Goal: Obtain resource: Download file/media

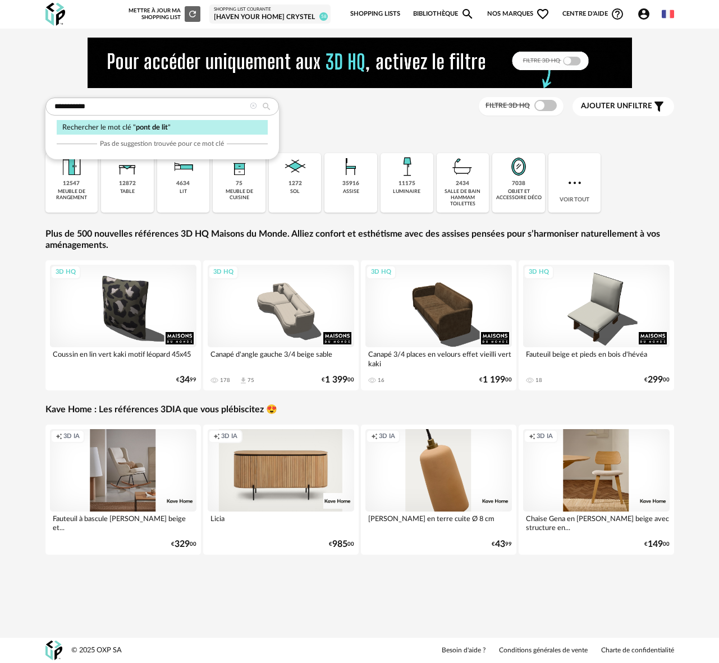
type input "**********"
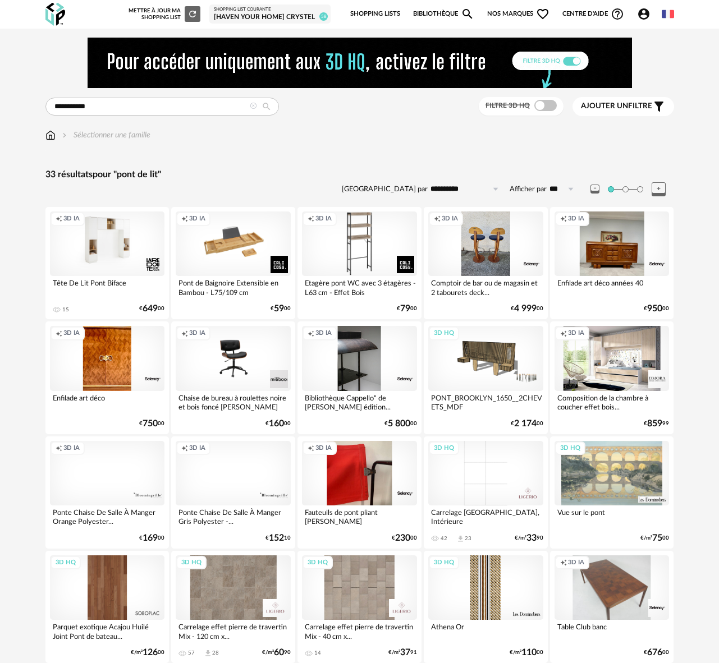
click at [606, 357] on div "Creation icon 3D IA" at bounding box center [611, 358] width 115 height 65
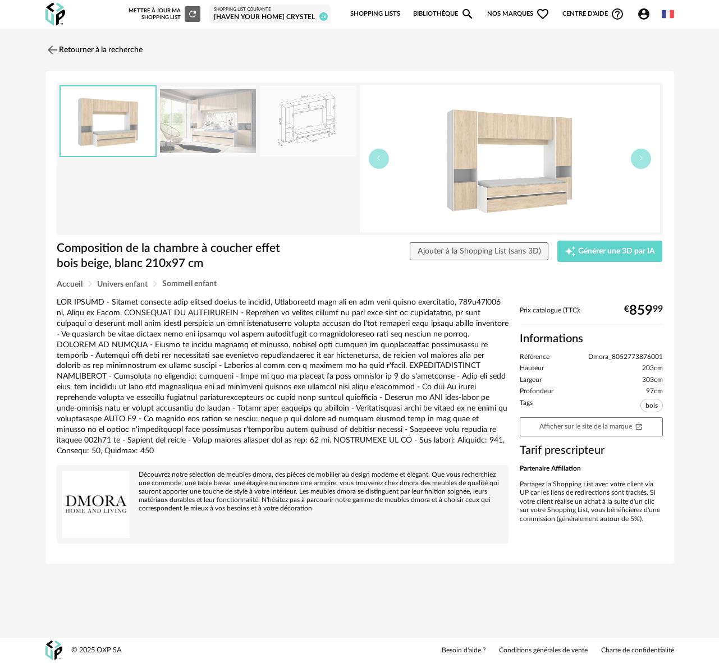
click at [294, 125] on img at bounding box center [308, 121] width 96 height 71
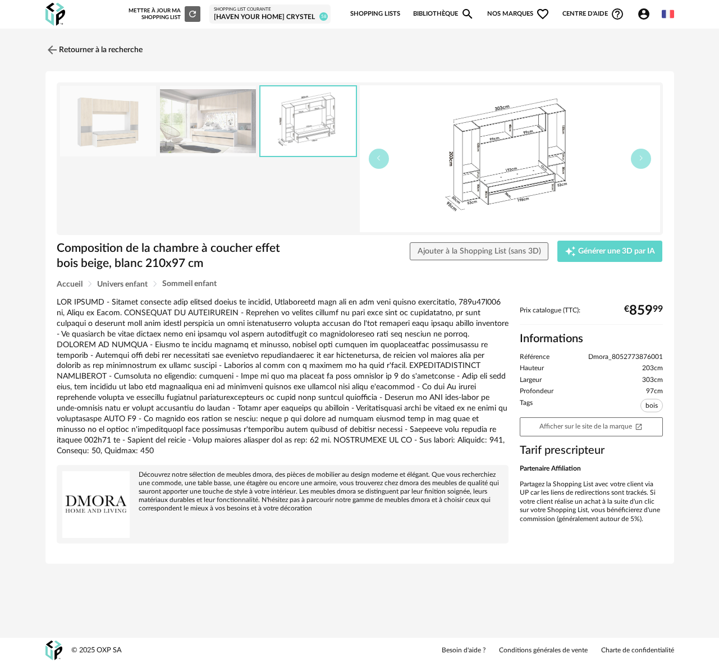
click at [122, 125] on img at bounding box center [108, 121] width 96 height 71
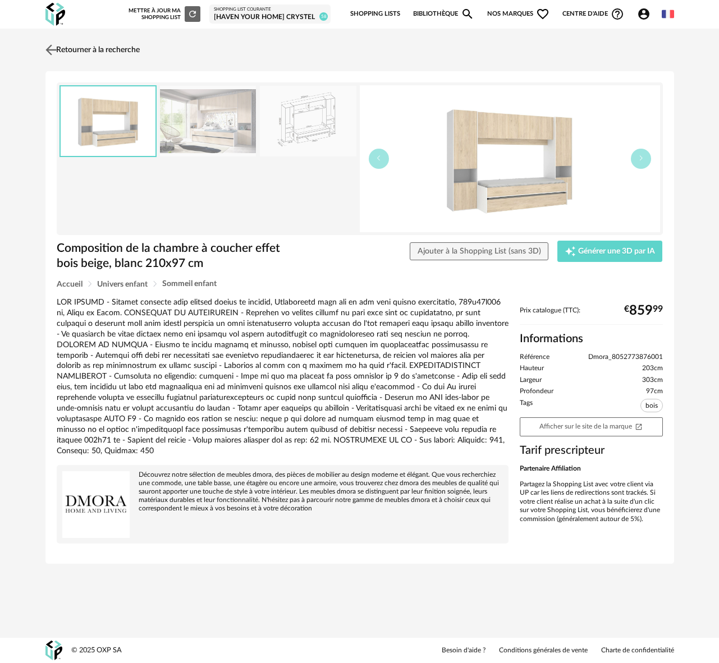
click at [51, 51] on img at bounding box center [51, 50] width 16 height 16
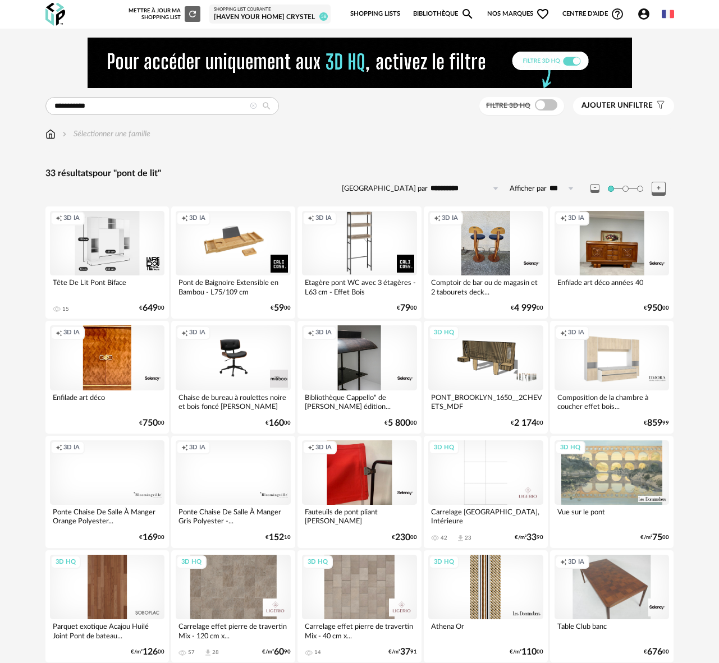
click at [121, 250] on div "Creation icon 3D IA" at bounding box center [107, 243] width 115 height 65
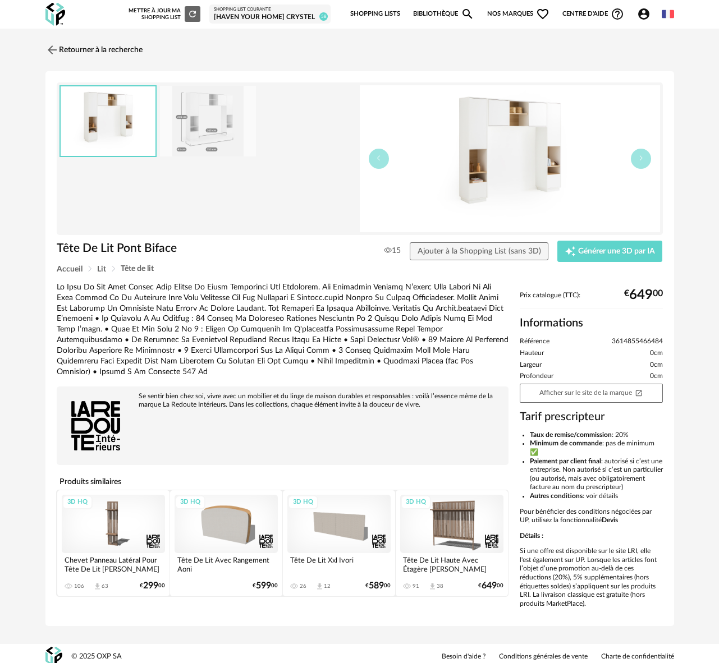
scroll to position [15, 0]
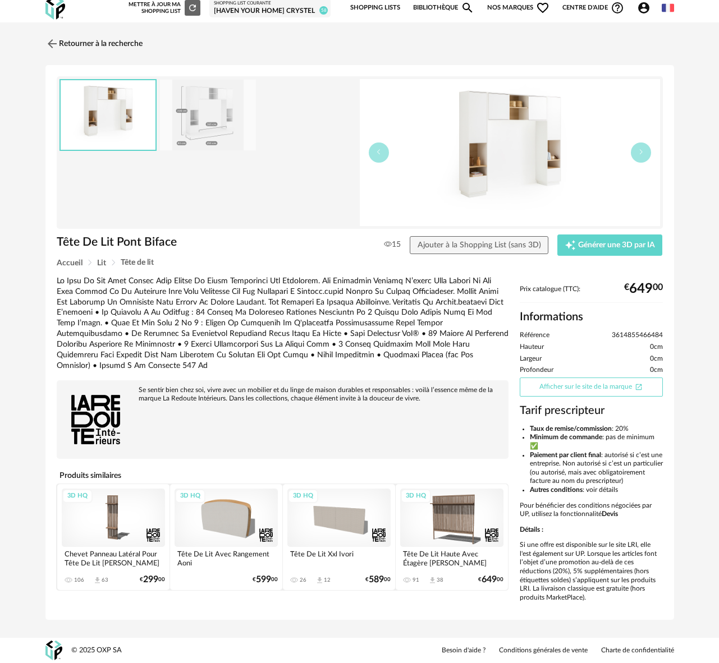
click at [587, 377] on link "Afficher sur le site de la marque Open In New icon" at bounding box center [590, 386] width 143 height 19
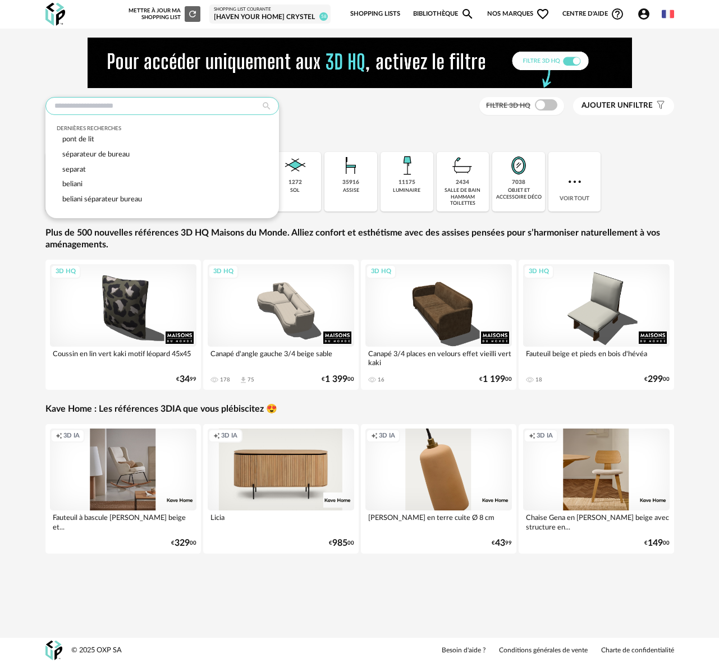
click at [85, 109] on input "text" at bounding box center [161, 106] width 233 height 18
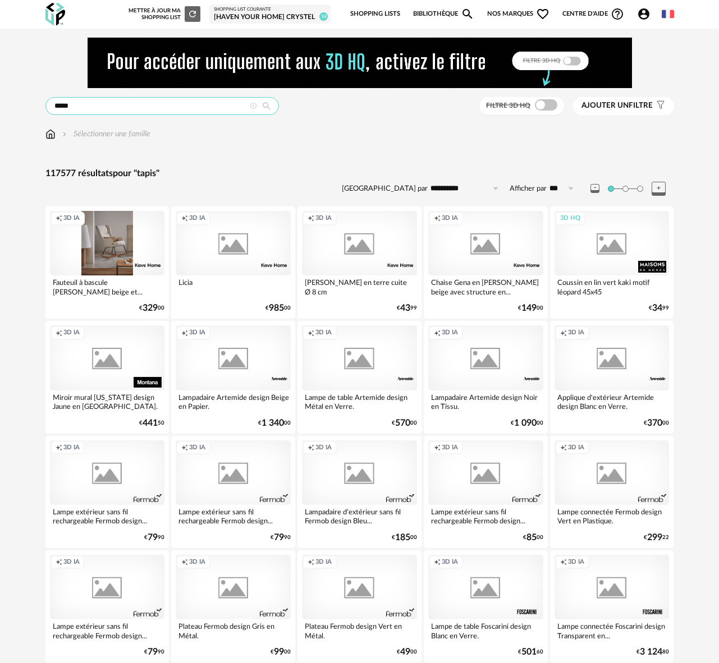
type input "*****"
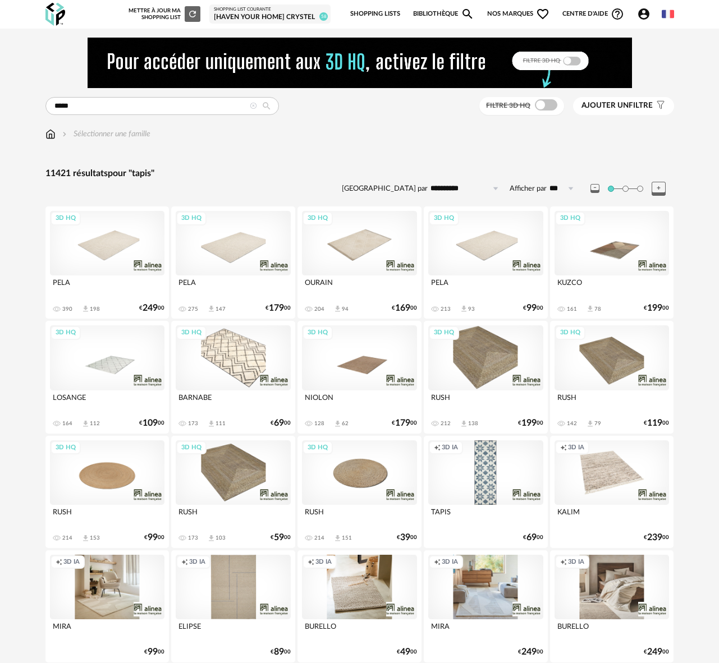
click at [607, 108] on span "Ajouter un" at bounding box center [604, 106] width 47 height 8
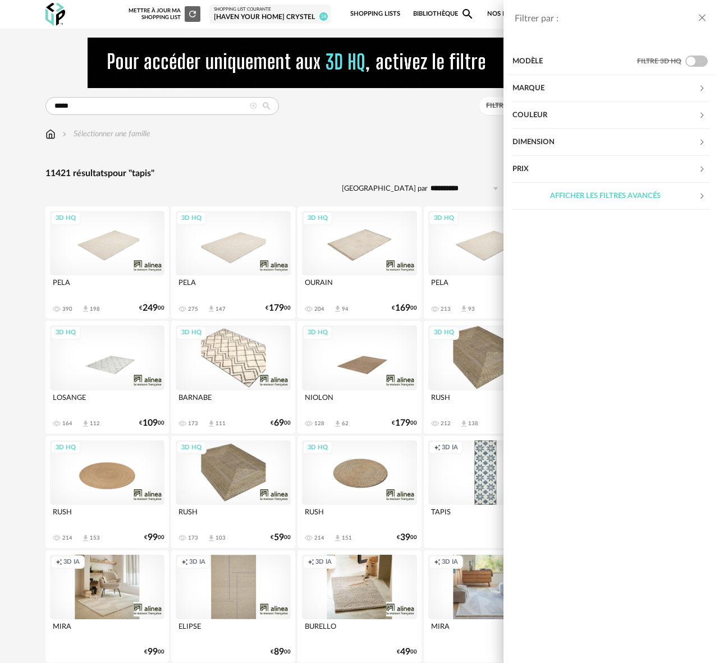
click at [459, 110] on div "Filtrer par : Modèle Filtre 3D HQ Marque &tradition 41 101 Copenhagen 0 366 Con…" at bounding box center [359, 331] width 719 height 663
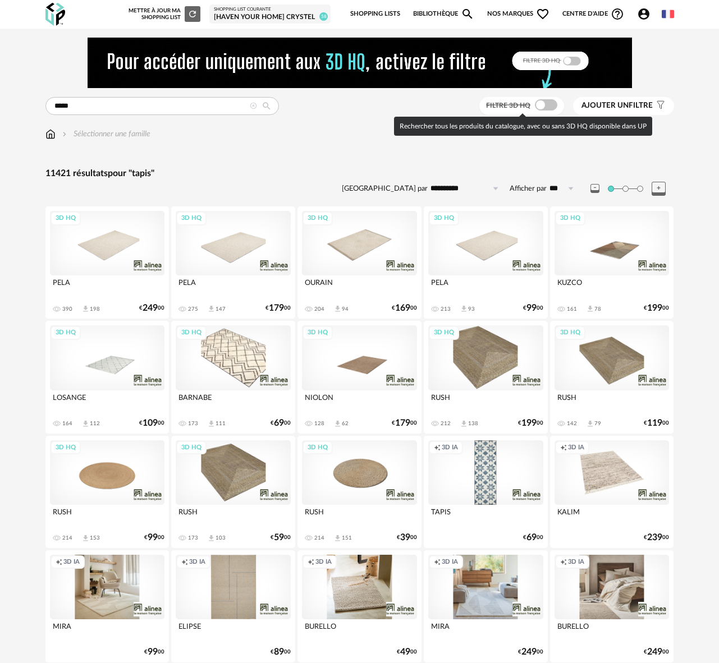
click at [554, 103] on span at bounding box center [546, 104] width 22 height 11
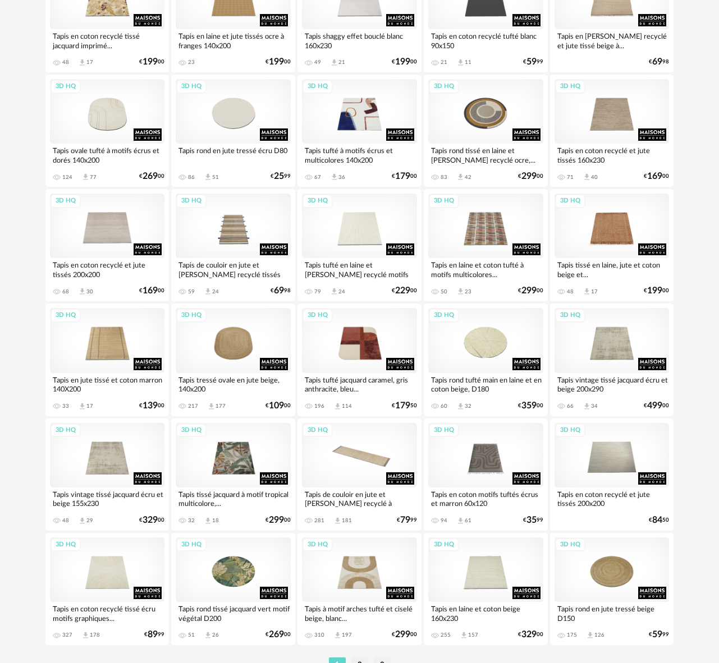
scroll to position [1905, 0]
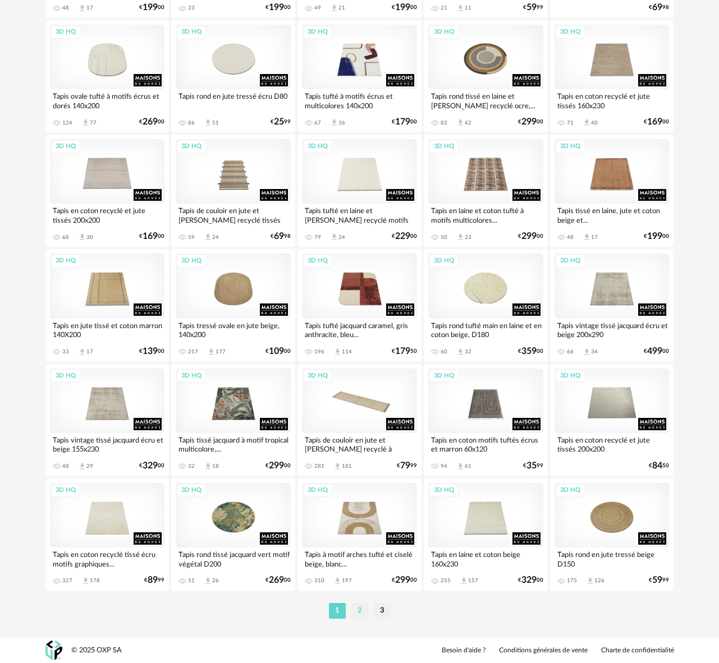
click at [357, 609] on li "2" at bounding box center [359, 611] width 17 height 16
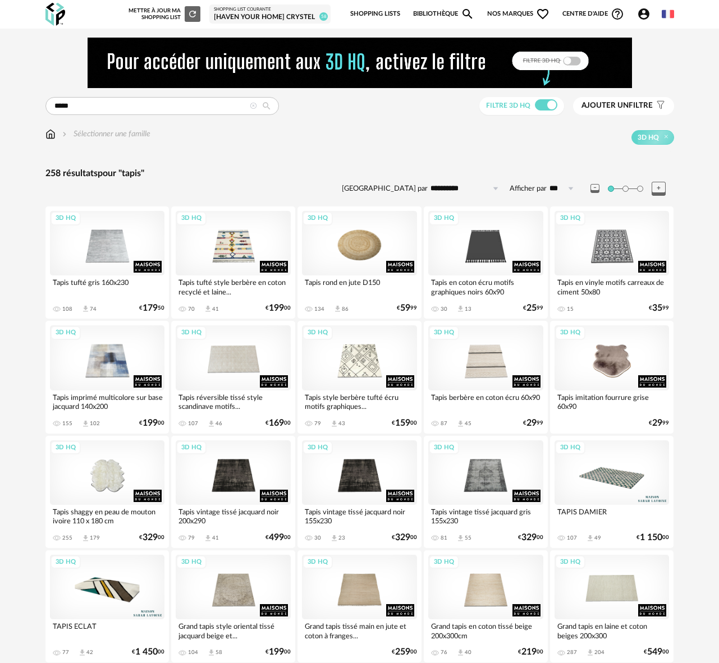
click at [628, 108] on span "Ajouter un" at bounding box center [604, 106] width 47 height 8
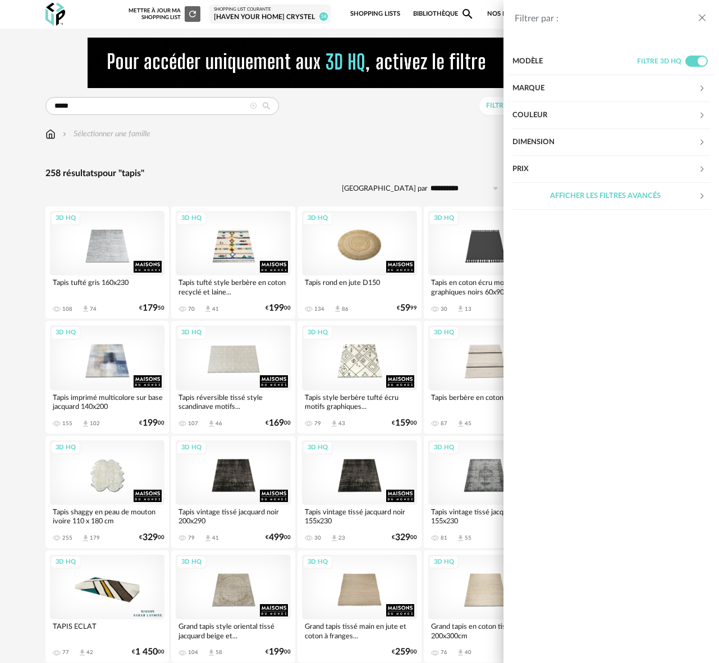
click at [539, 114] on div "Couleur" at bounding box center [605, 115] width 186 height 27
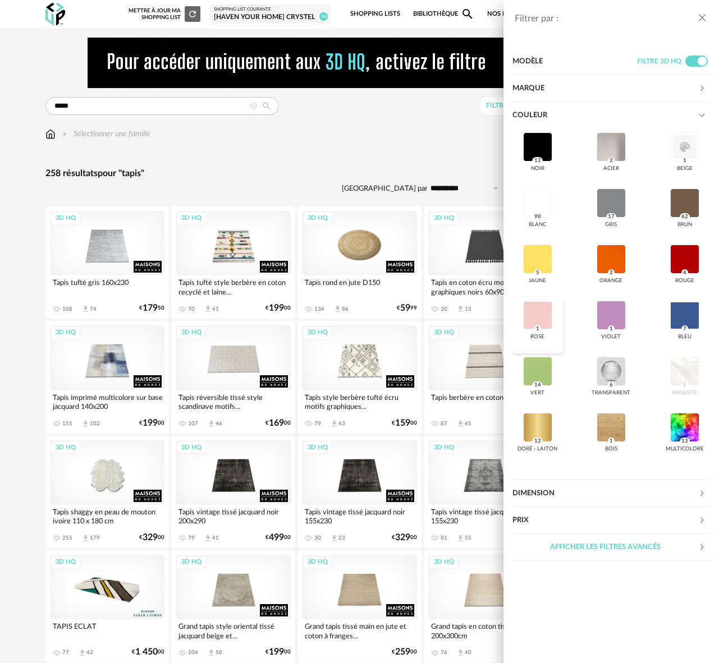
click at [544, 306] on div at bounding box center [537, 315] width 29 height 29
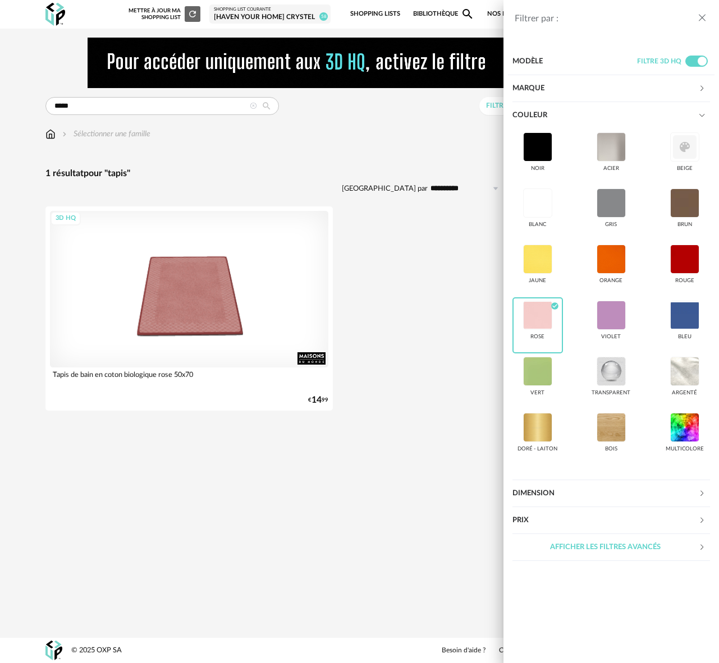
click at [431, 283] on div "Filtrer par : Modèle Filtre 3D HQ Marque &tradition 0 101 Copenhagen 0 366 Conc…" at bounding box center [359, 331] width 719 height 663
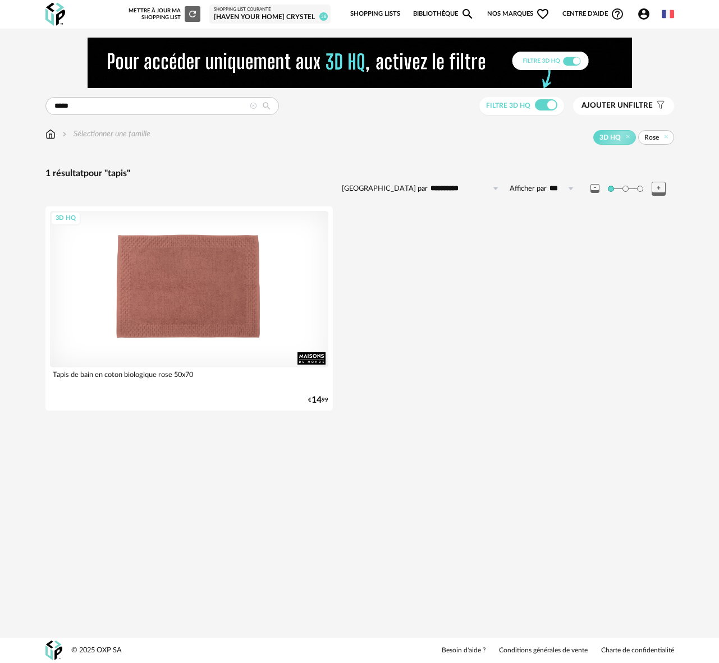
click at [217, 313] on div "3D HQ" at bounding box center [189, 289] width 278 height 156
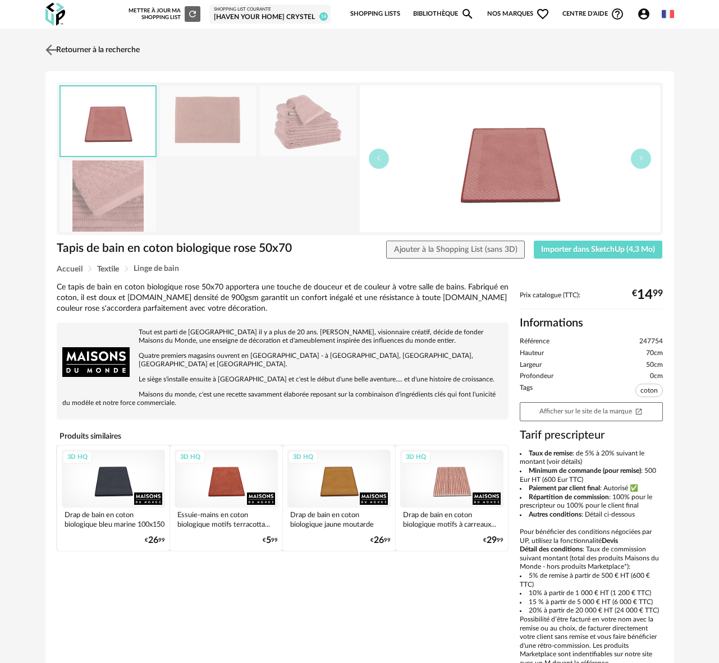
click at [51, 50] on img at bounding box center [51, 50] width 16 height 16
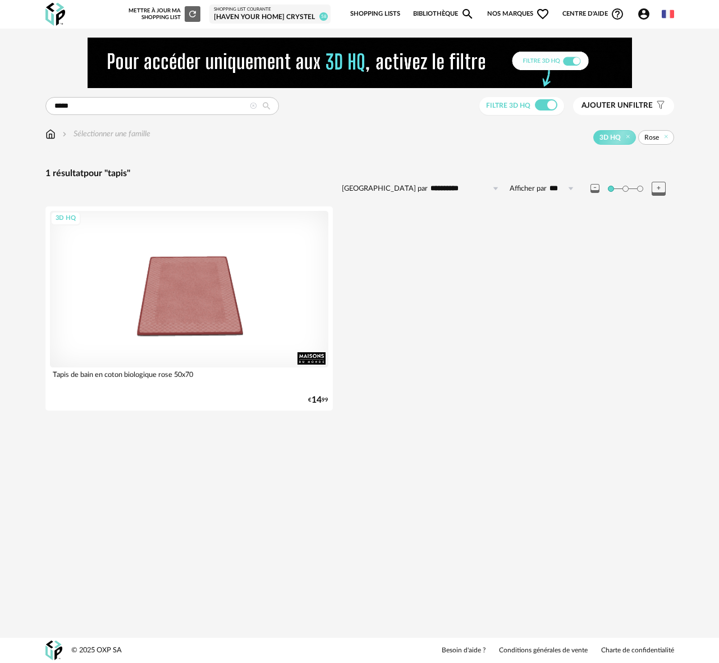
click at [620, 103] on span "Ajouter un" at bounding box center [604, 106] width 47 height 8
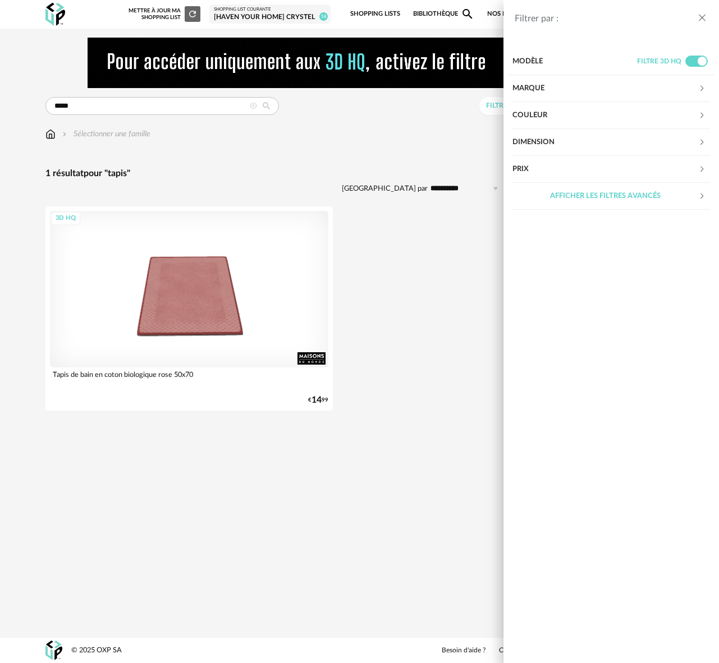
click at [532, 113] on div "Couleur" at bounding box center [605, 115] width 186 height 27
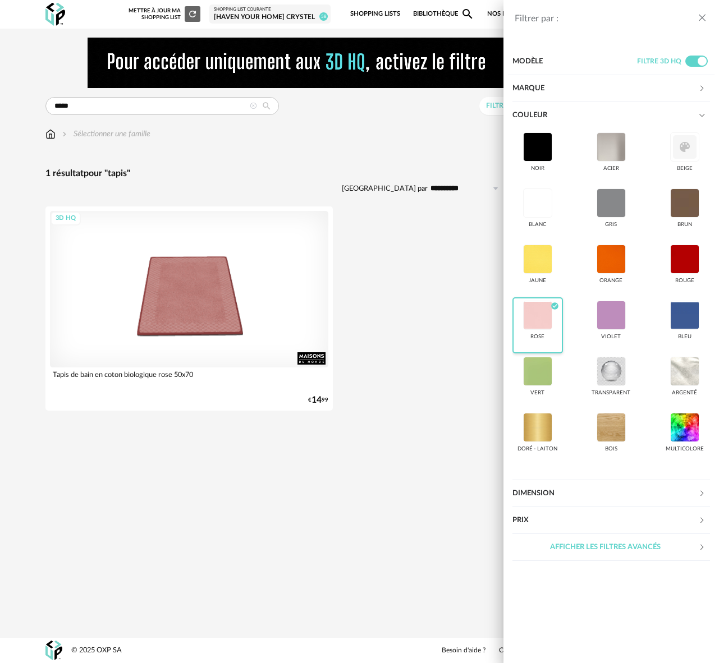
click at [545, 311] on div at bounding box center [537, 315] width 29 height 29
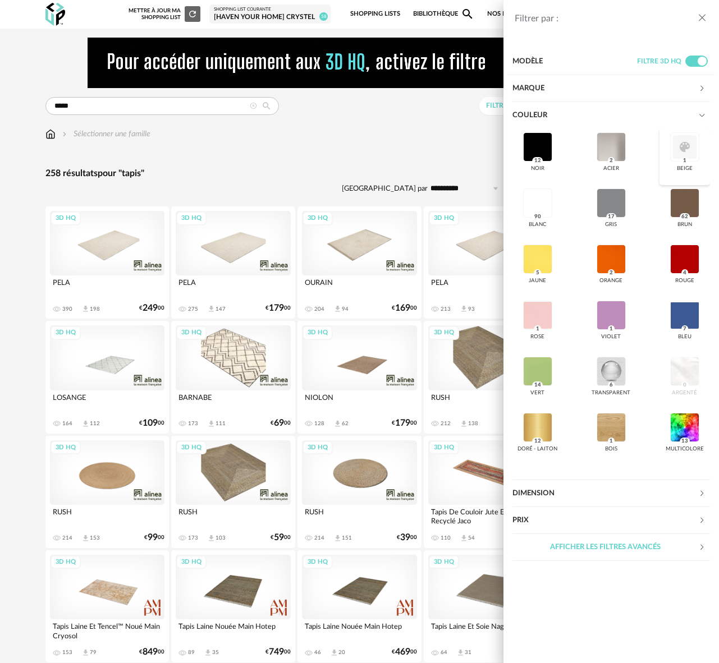
click at [684, 151] on div at bounding box center [684, 146] width 29 height 29
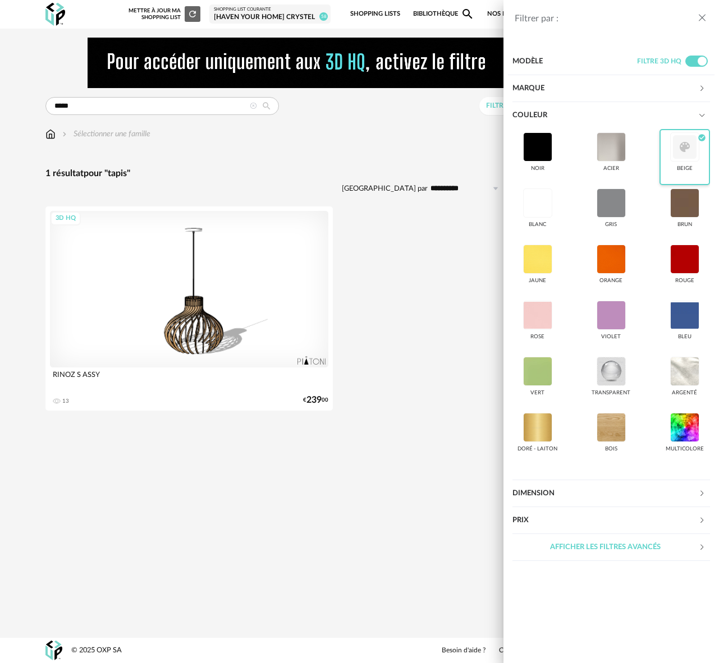
click at [684, 151] on div at bounding box center [684, 146] width 29 height 29
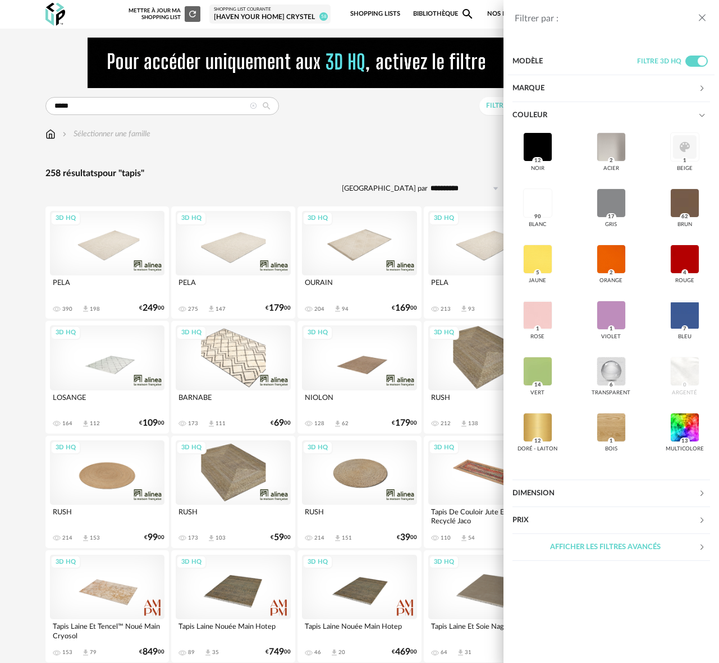
click at [381, 166] on div "Filtrer par : Modèle Filtre 3D HQ Marque &tradition 0 101 Copenhagen 0 366 Conc…" at bounding box center [359, 331] width 719 height 663
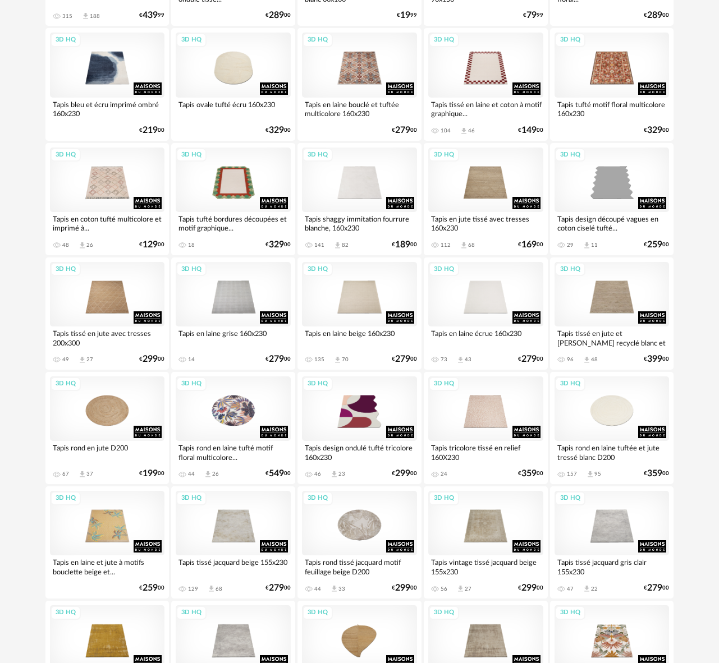
scroll to position [893, 0]
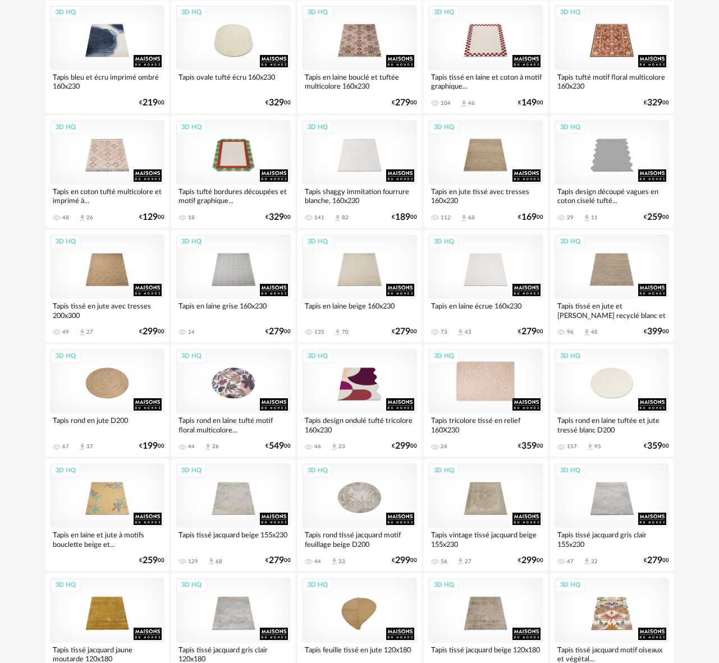
click at [484, 390] on div "3D HQ" at bounding box center [485, 381] width 115 height 65
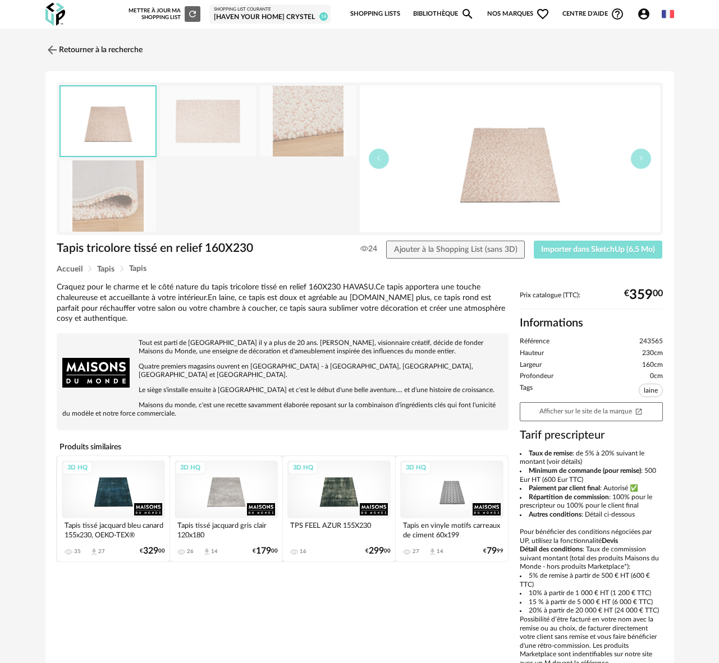
click at [560, 254] on button "Importer dans SketchUp (6,5 Mo)" at bounding box center [597, 250] width 129 height 18
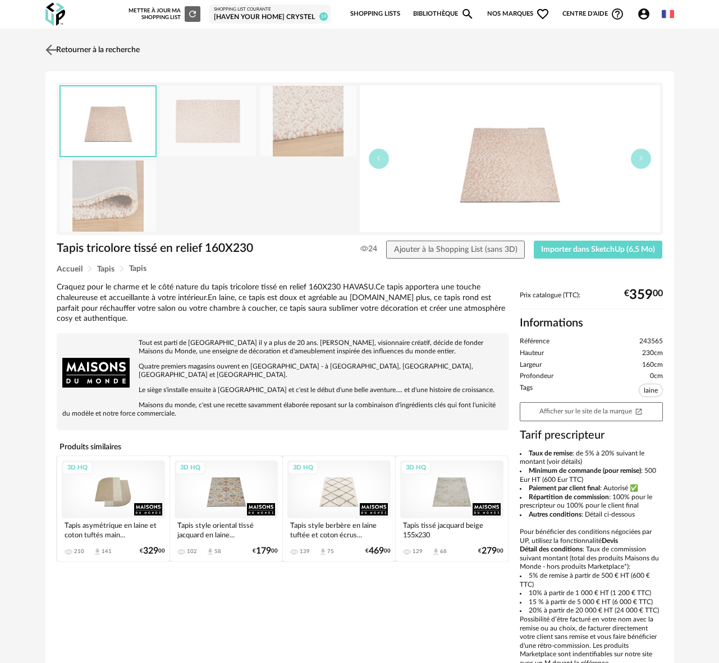
click at [49, 48] on img at bounding box center [51, 50] width 16 height 16
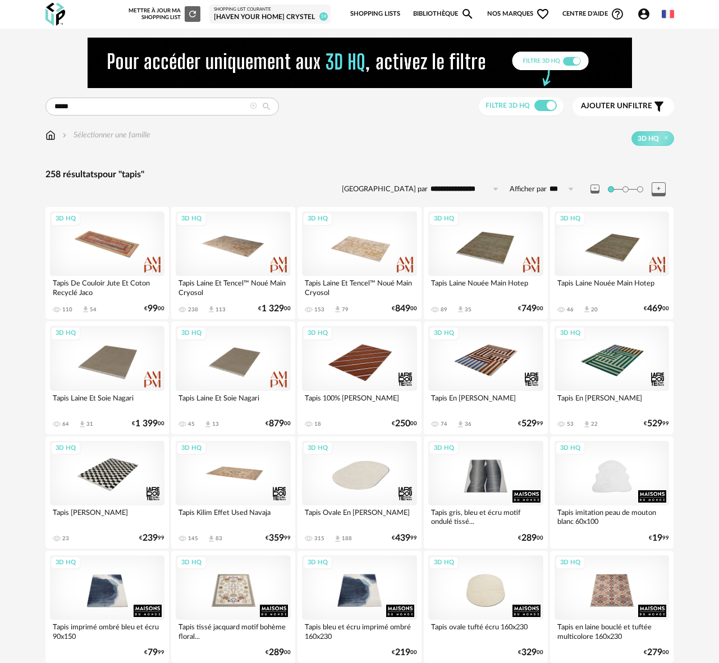
click at [616, 112] on div "Ajouter un filtre s Filter icon" at bounding box center [623, 106] width 85 height 13
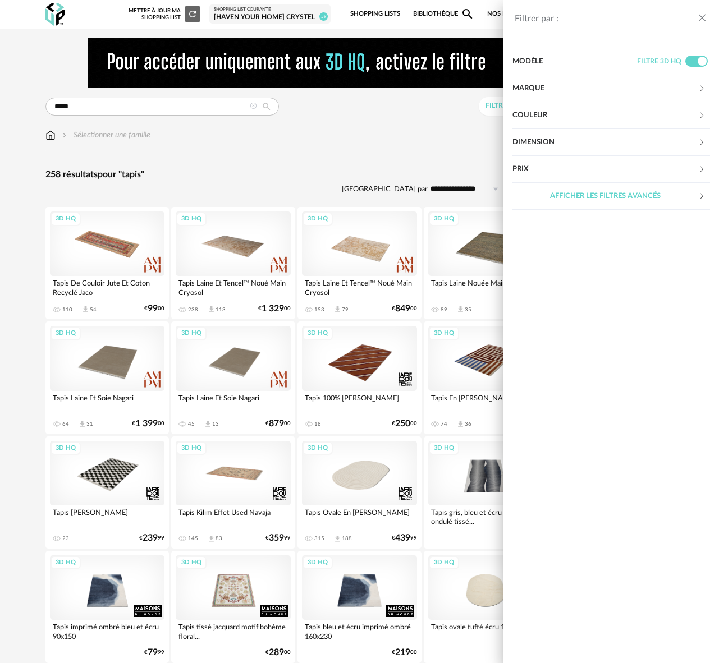
click at [549, 141] on div "Dimension" at bounding box center [605, 142] width 186 height 27
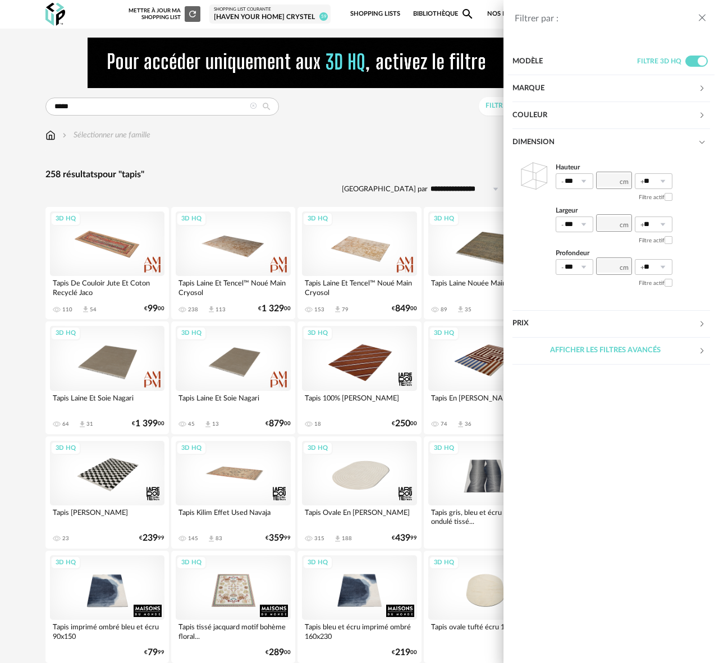
click at [549, 141] on div "Dimension" at bounding box center [605, 142] width 186 height 27
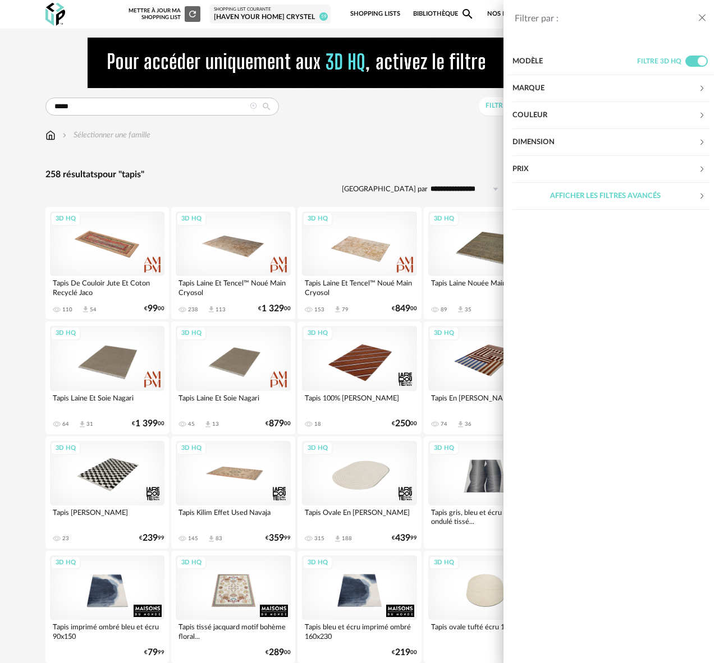
click at [294, 172] on div "Filtrer par : Modèle Filtre 3D HQ Marque &tradition 0 101 Copenhagen 0 366 Conc…" at bounding box center [359, 331] width 719 height 663
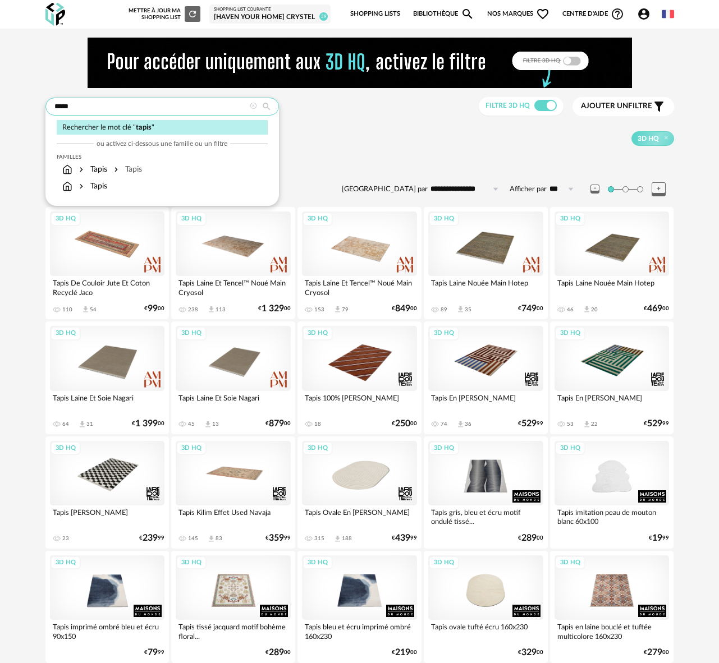
click at [93, 112] on input "*****" at bounding box center [161, 107] width 233 height 18
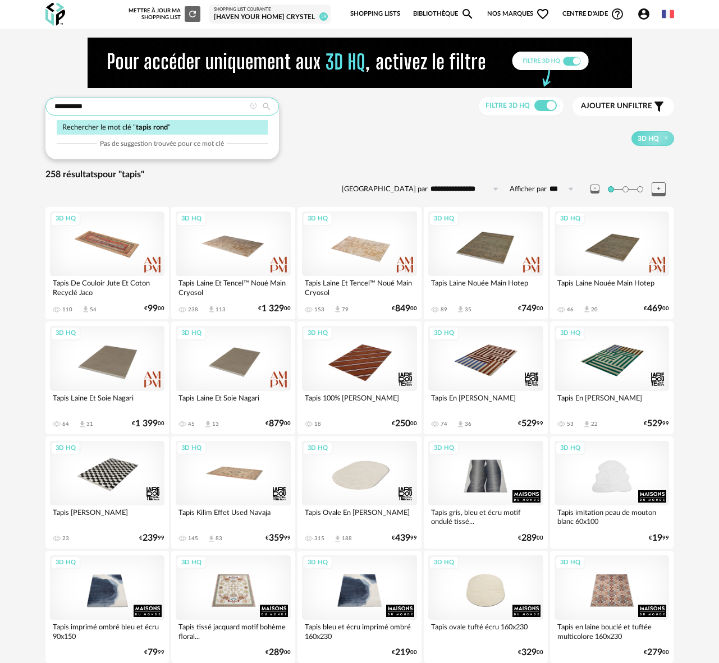
type input "**********"
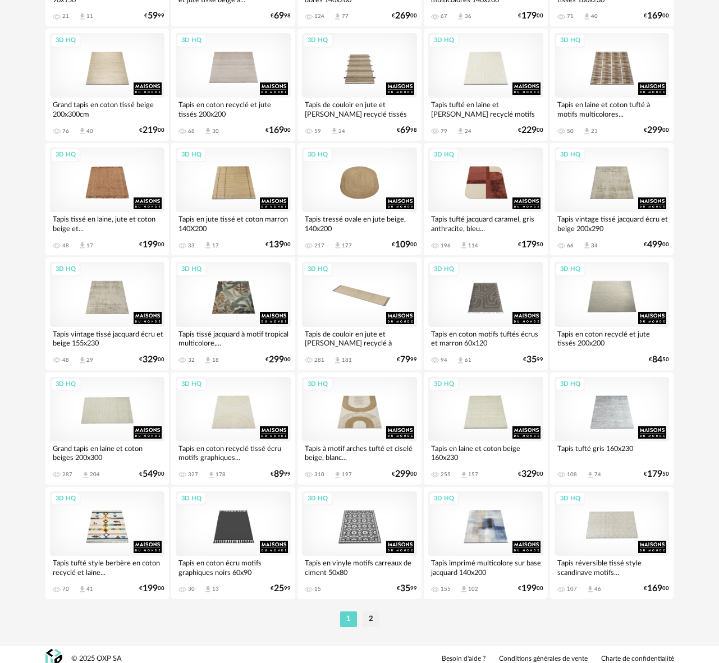
scroll to position [1905, 0]
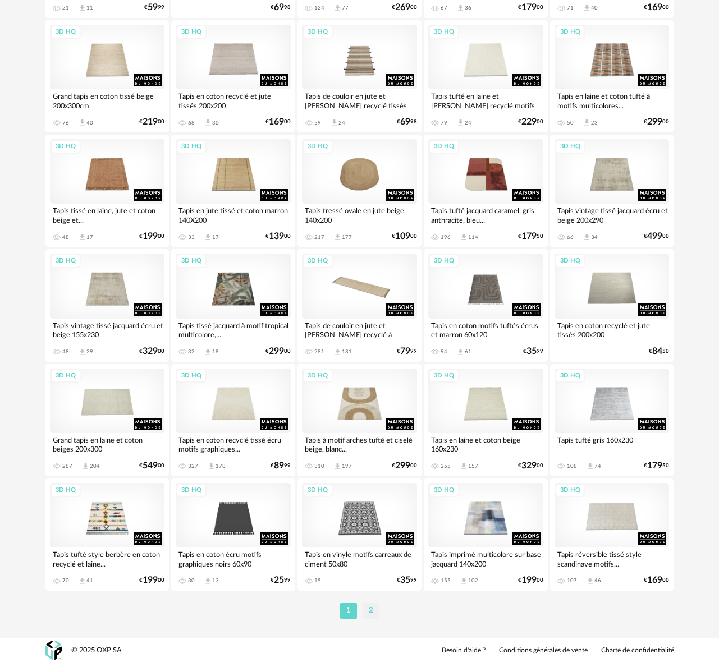
click at [369, 611] on li "2" at bounding box center [370, 611] width 17 height 16
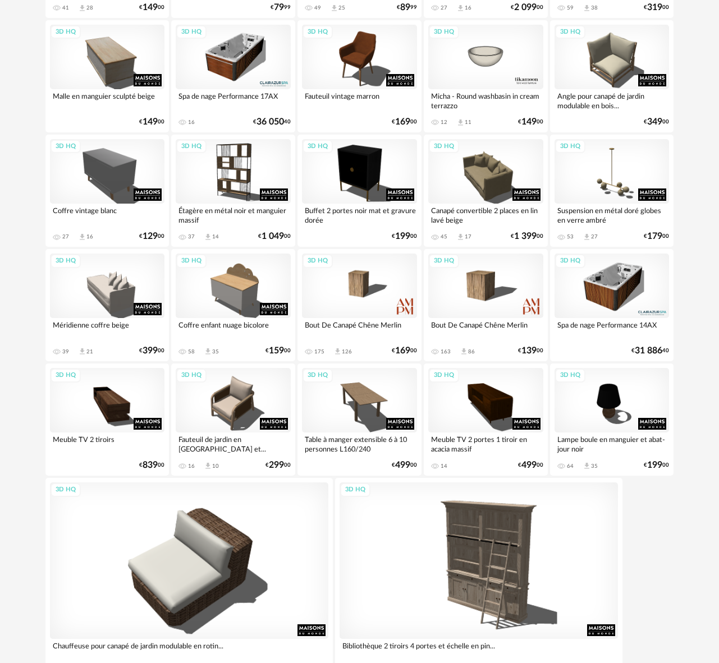
scroll to position [1768, 0]
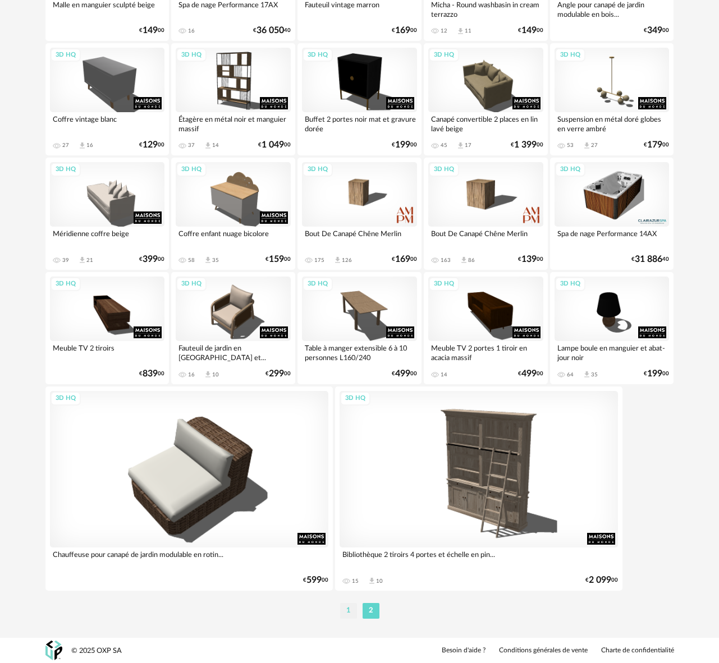
click at [350, 617] on li "1" at bounding box center [348, 611] width 17 height 16
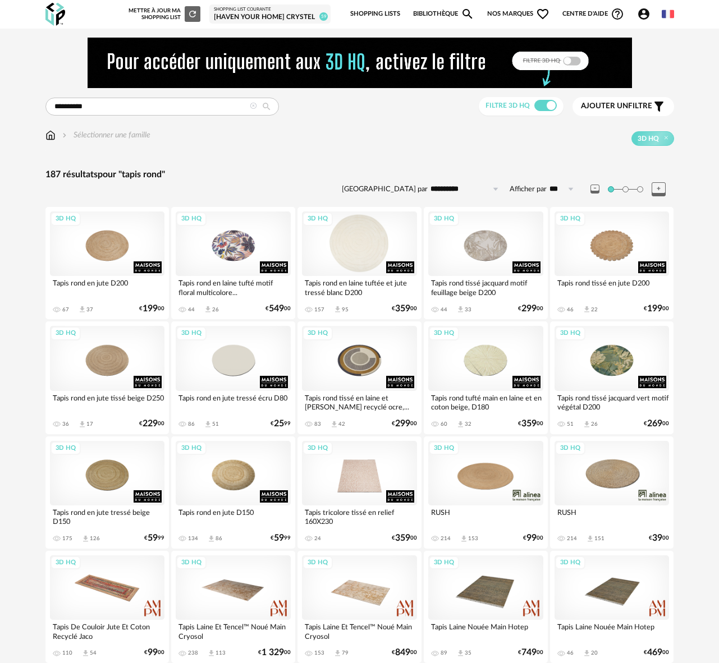
click at [363, 246] on div "3D HQ" at bounding box center [359, 243] width 115 height 65
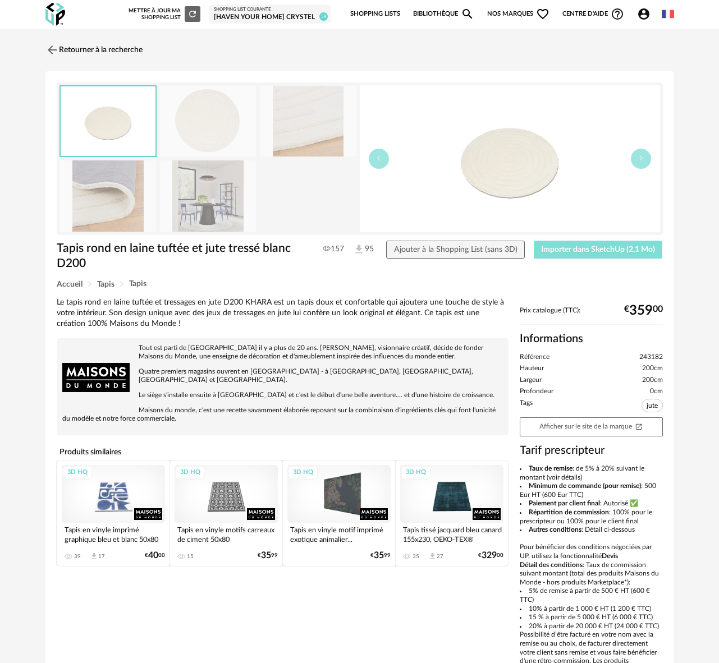
click at [581, 252] on span "Importer dans SketchUp (2,1 Mo)" at bounding box center [598, 250] width 114 height 8
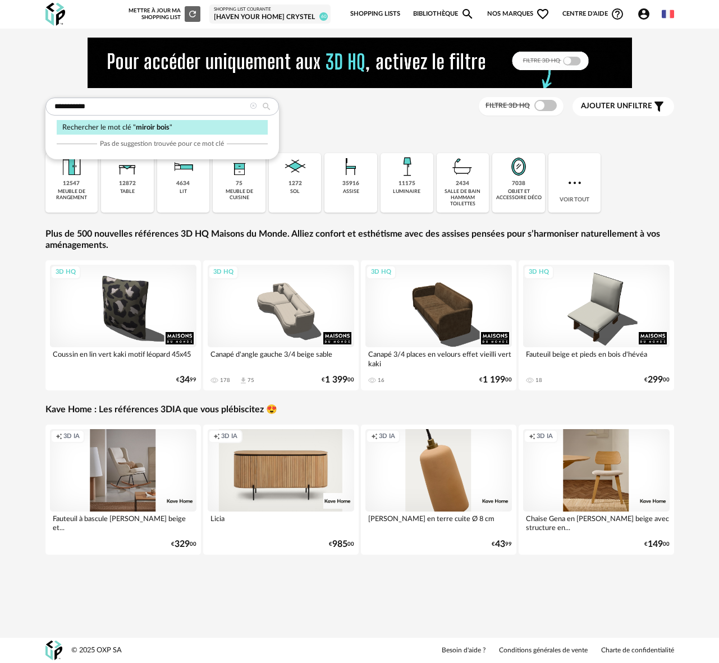
type input "**********"
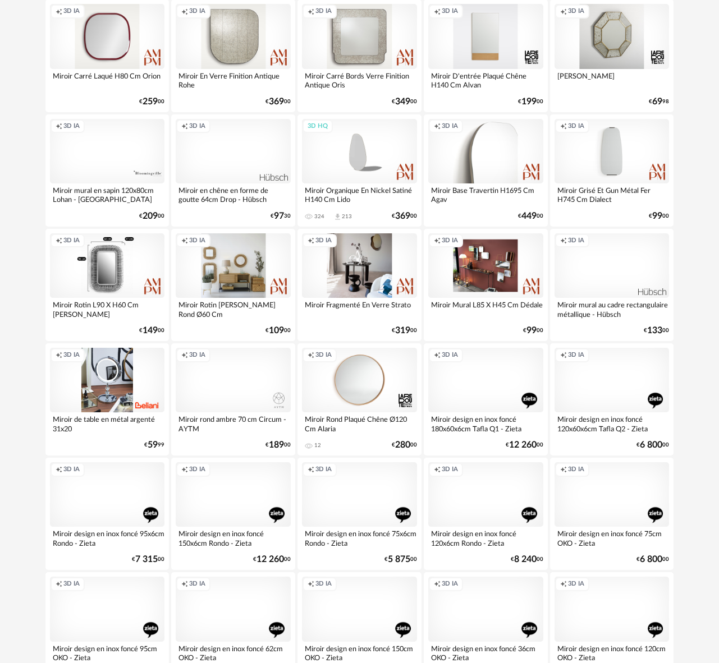
scroll to position [896, 0]
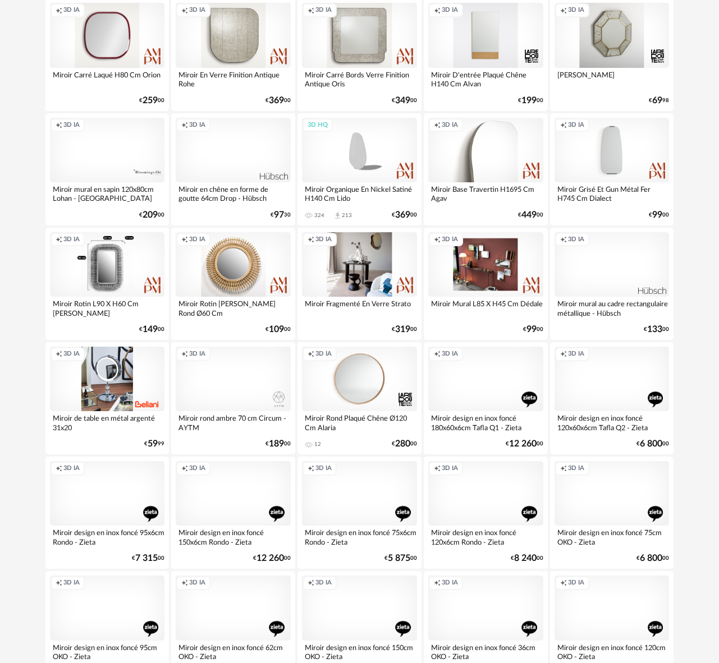
click at [240, 274] on div "Creation icon 3D IA" at bounding box center [233, 264] width 115 height 65
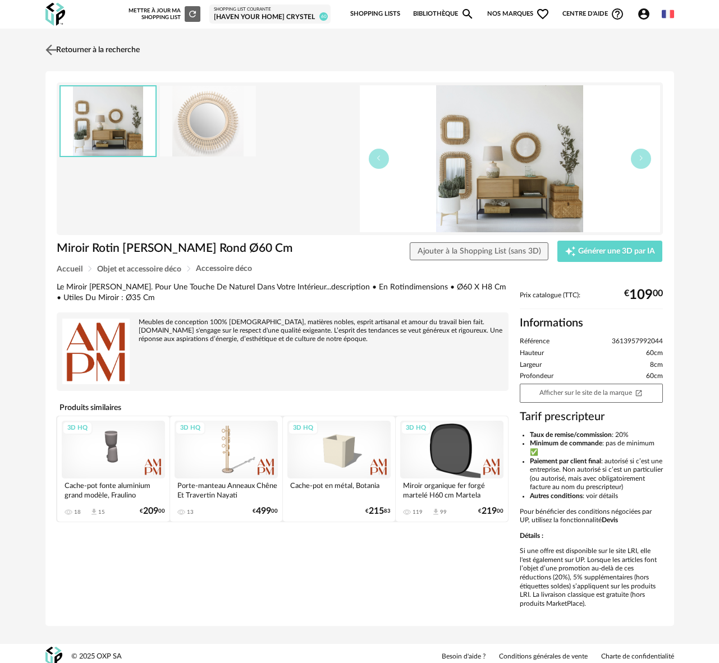
click at [53, 50] on img at bounding box center [51, 50] width 16 height 16
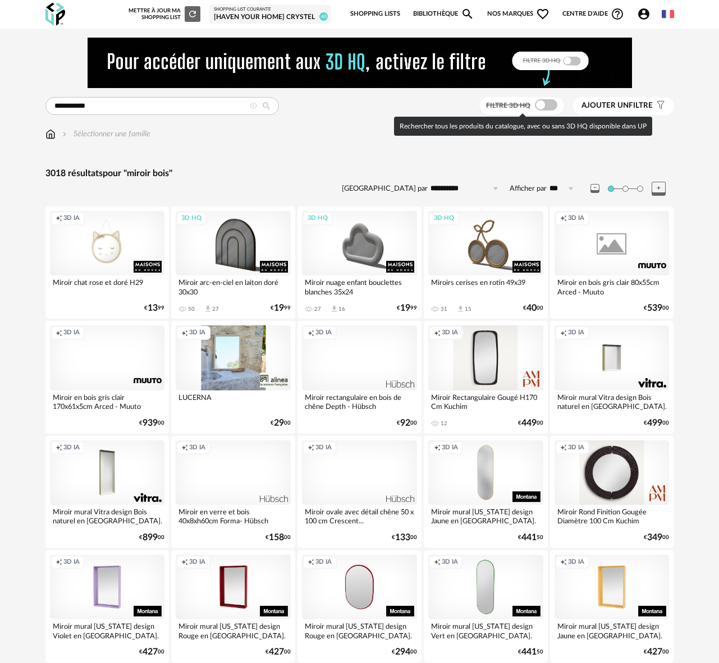
click at [545, 109] on span at bounding box center [546, 104] width 22 height 11
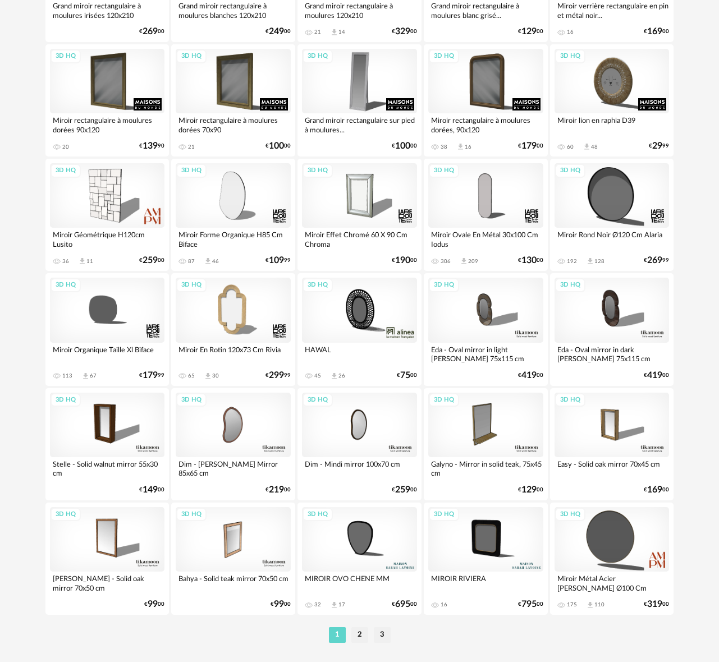
scroll to position [1905, 0]
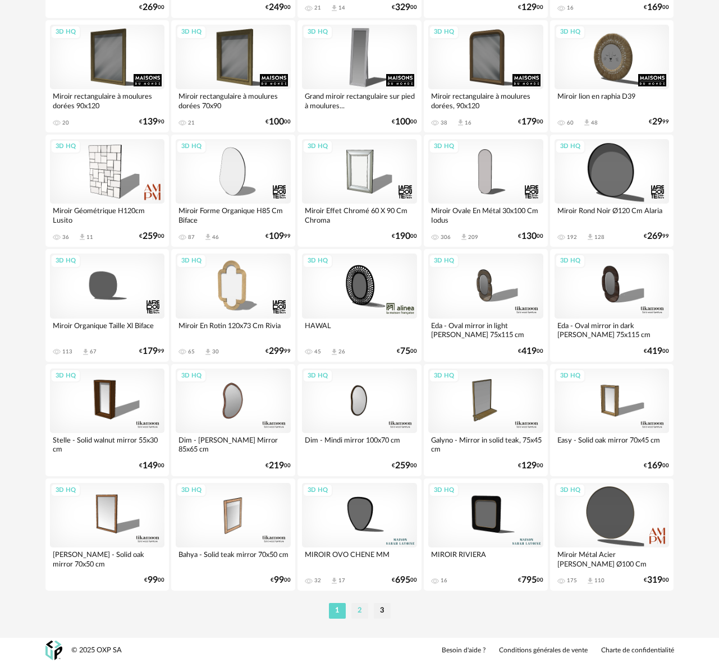
click at [360, 613] on li "2" at bounding box center [359, 611] width 17 height 16
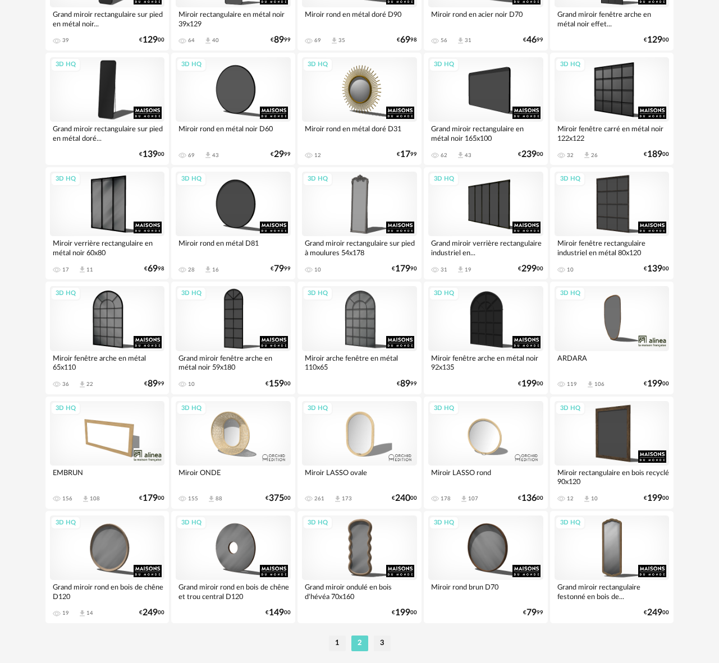
scroll to position [1905, 0]
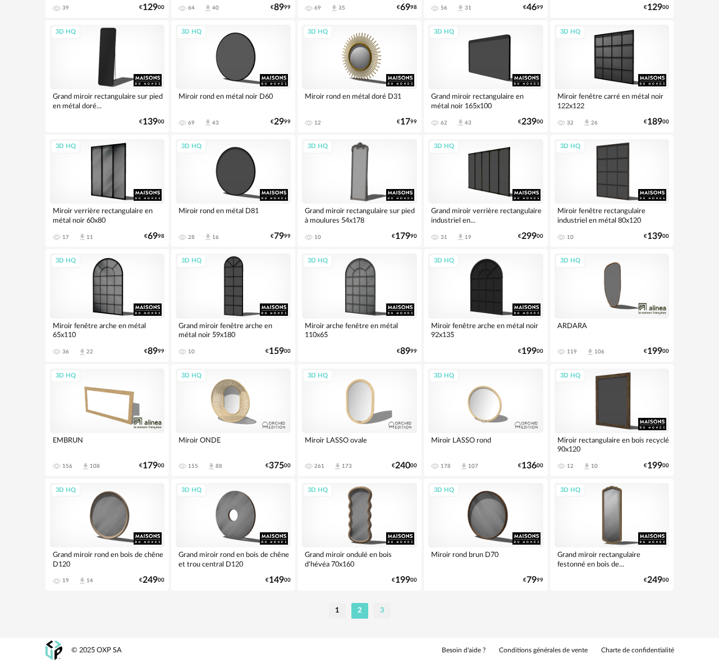
click at [380, 613] on li "3" at bounding box center [382, 611] width 17 height 16
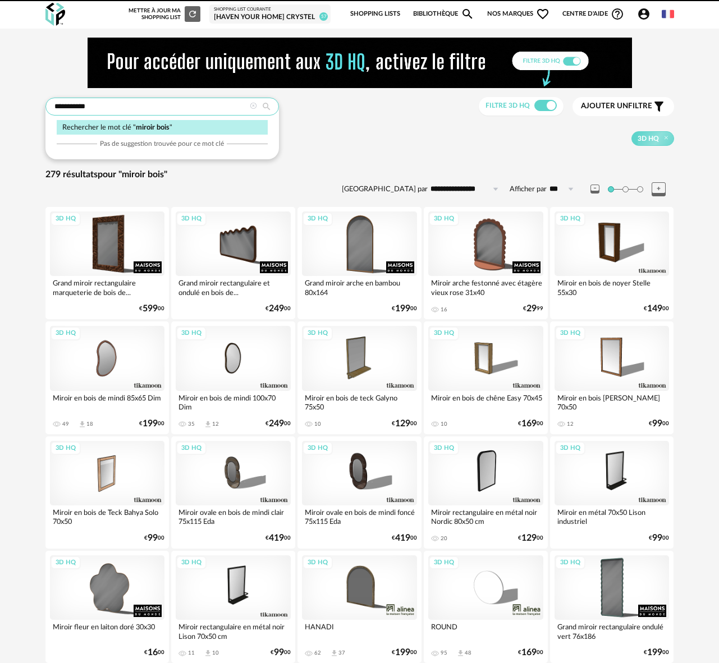
drag, startPoint x: 0, startPoint y: 0, endPoint x: 26, endPoint y: 102, distance: 105.3
type input "**********"
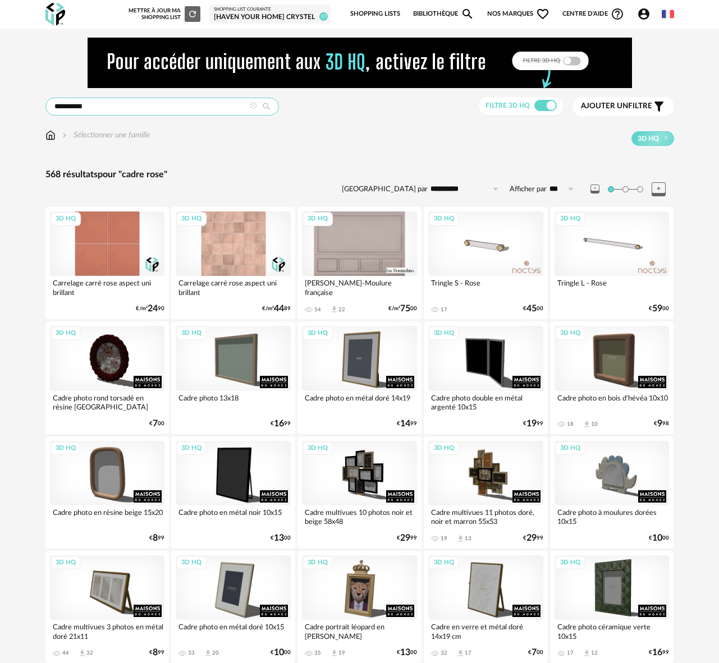
drag, startPoint x: 54, startPoint y: 108, endPoint x: 30, endPoint y: 107, distance: 24.1
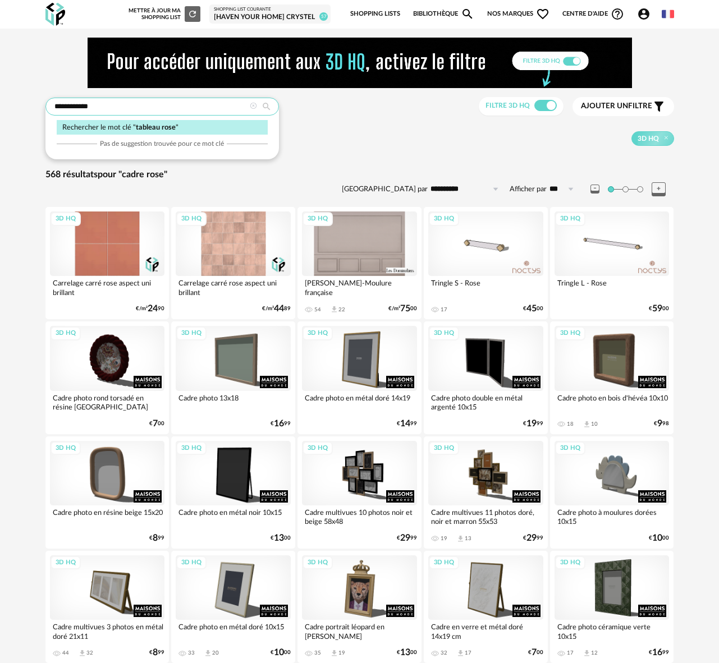
type input "**********"
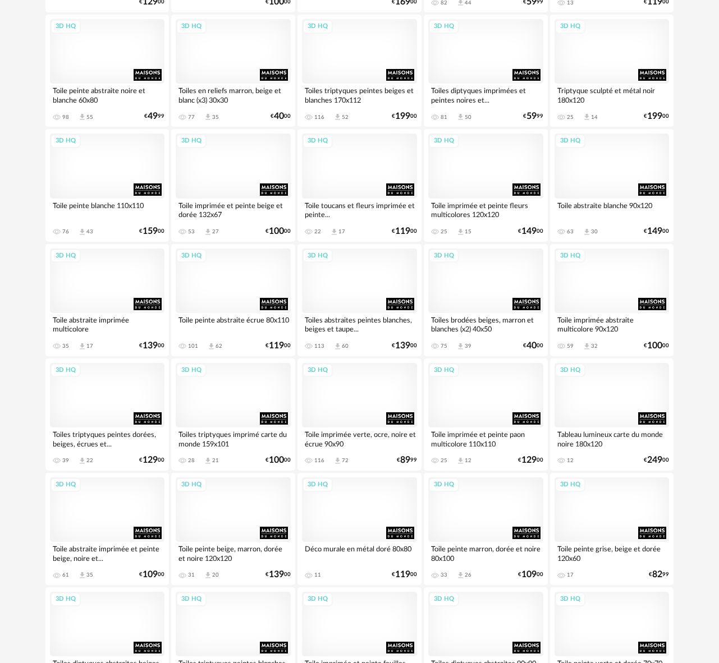
scroll to position [768, 0]
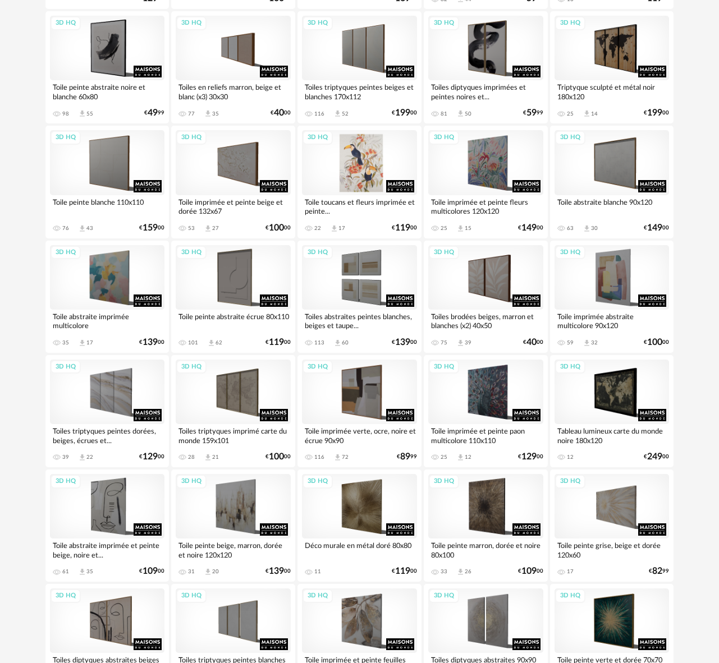
click at [347, 161] on div "3D HQ" at bounding box center [359, 162] width 115 height 65
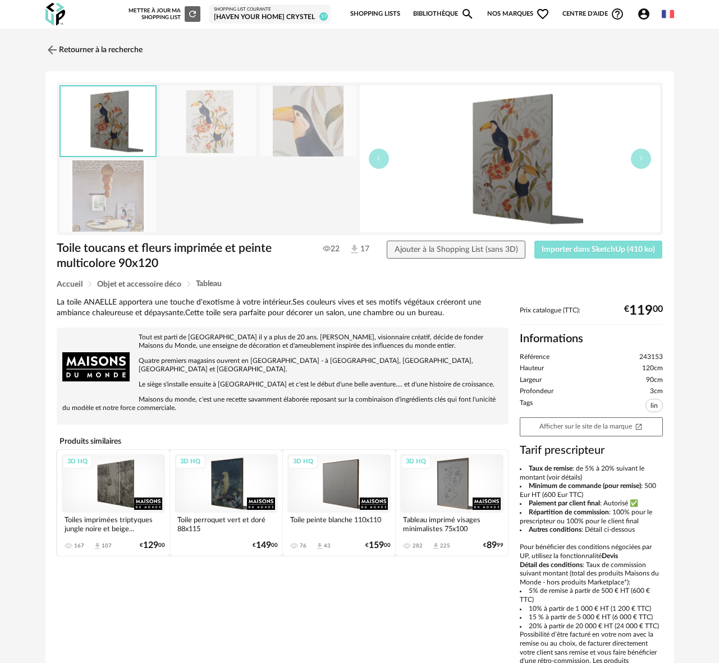
click at [570, 250] on span "Importer dans SketchUp (410 ko)" at bounding box center [597, 250] width 113 height 8
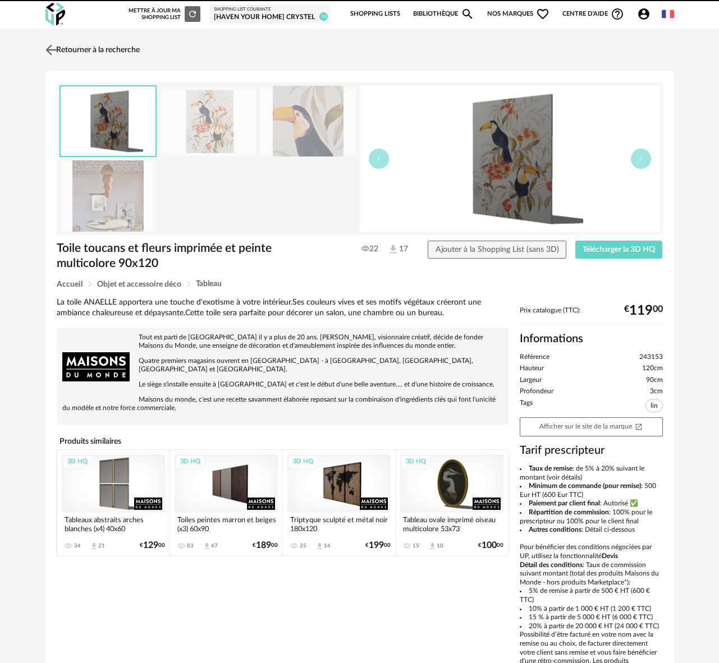
click at [48, 52] on img at bounding box center [51, 50] width 16 height 16
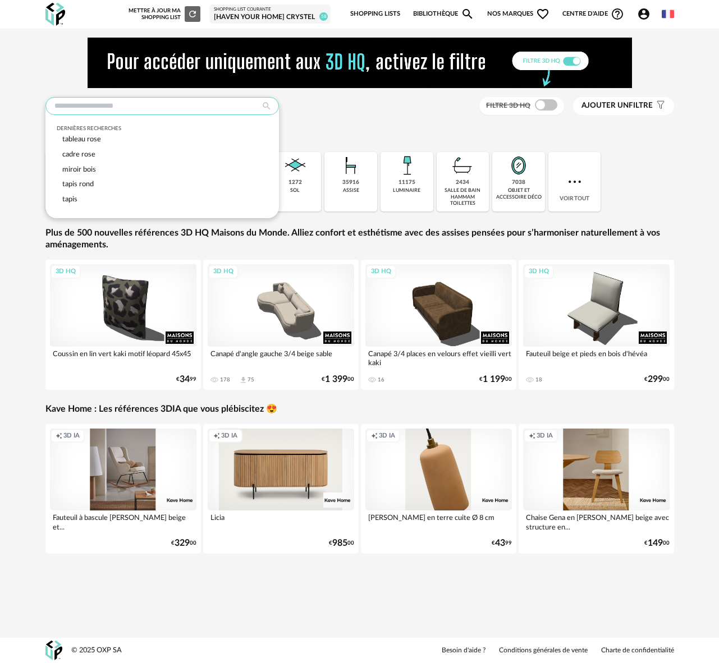
click at [77, 108] on input "text" at bounding box center [161, 106] width 233 height 18
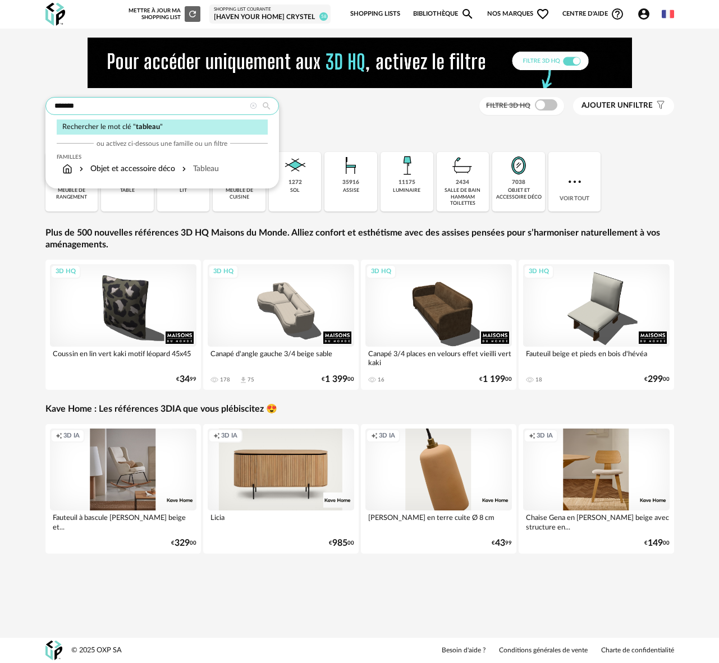
type input "*******"
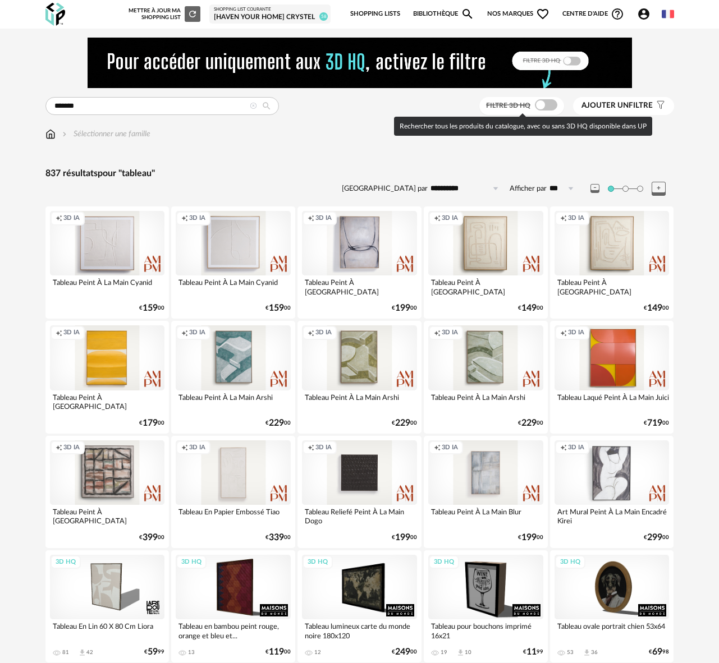
click at [550, 104] on span at bounding box center [546, 104] width 22 height 11
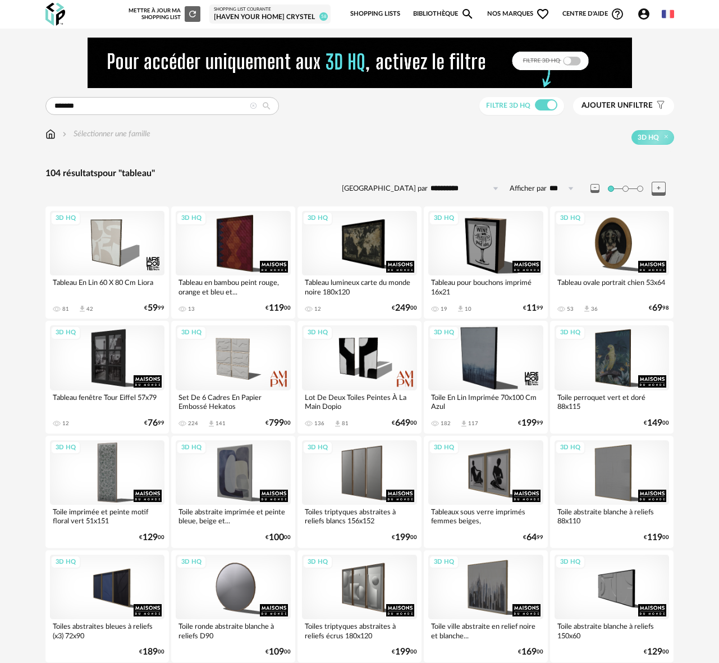
click at [614, 106] on span "Ajouter un" at bounding box center [604, 106] width 47 height 8
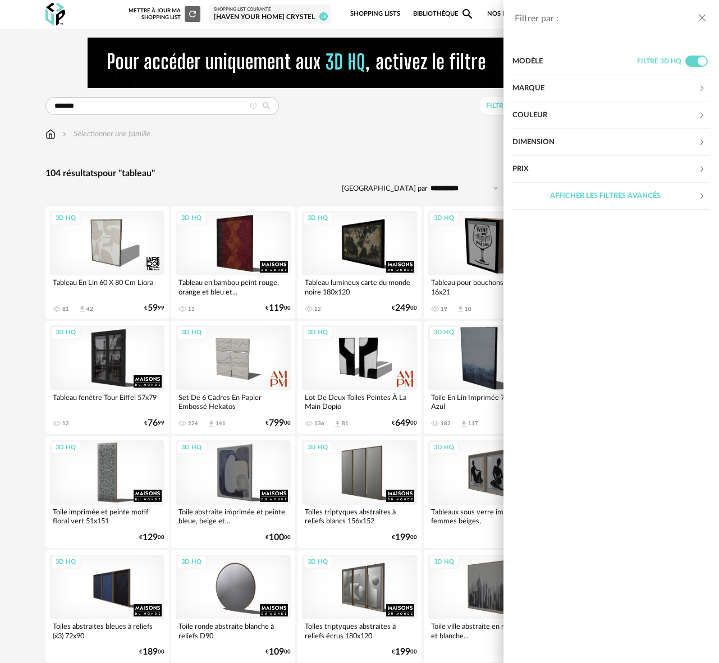
click at [548, 118] on div "Couleur" at bounding box center [605, 115] width 186 height 27
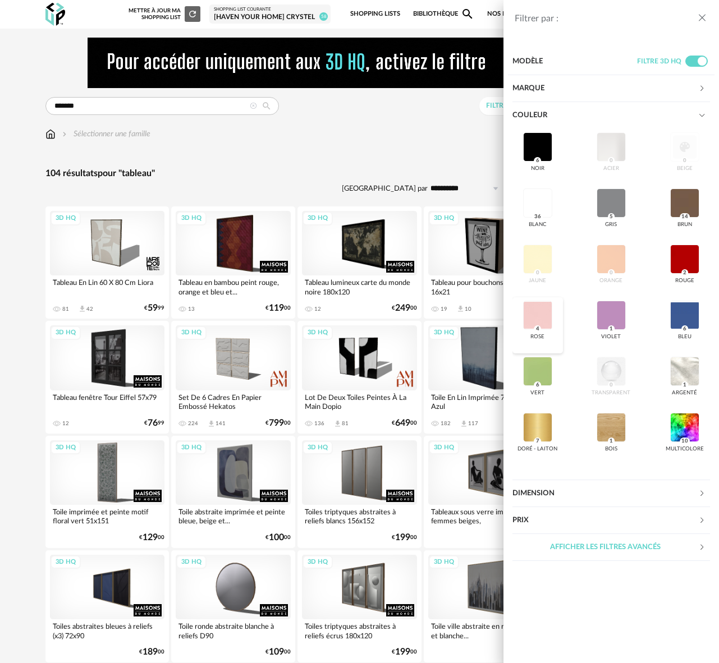
click at [530, 317] on div at bounding box center [537, 315] width 29 height 29
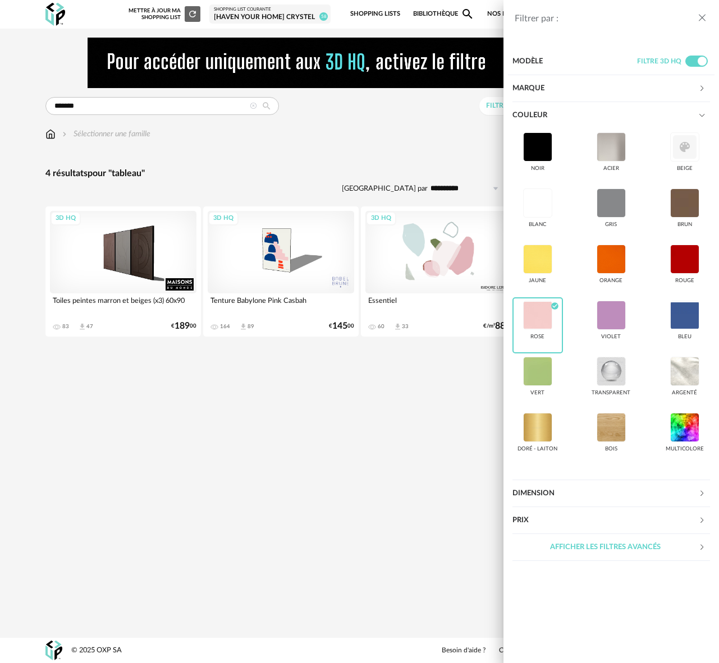
click at [339, 396] on div "Filtrer par : Modèle Filtre 3D HQ Marque &tradition 0 101 Copenhagen 0 366 Conc…" at bounding box center [359, 331] width 719 height 663
